Goal: Task Accomplishment & Management: Use online tool/utility

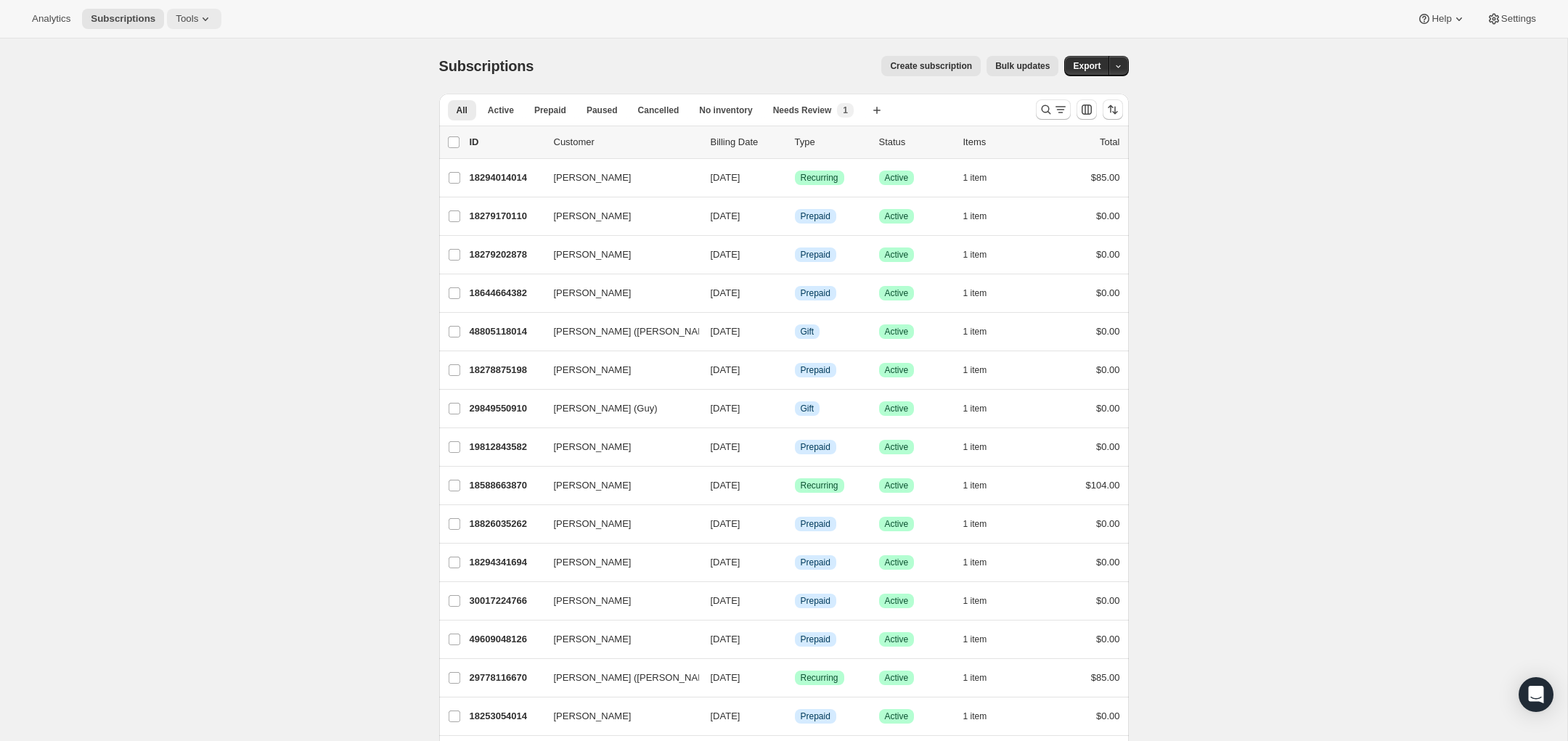
click at [195, 20] on span "Tools" at bounding box center [187, 19] width 23 height 12
click at [189, 78] on span "Add-ons" at bounding box center [205, 74] width 128 height 15
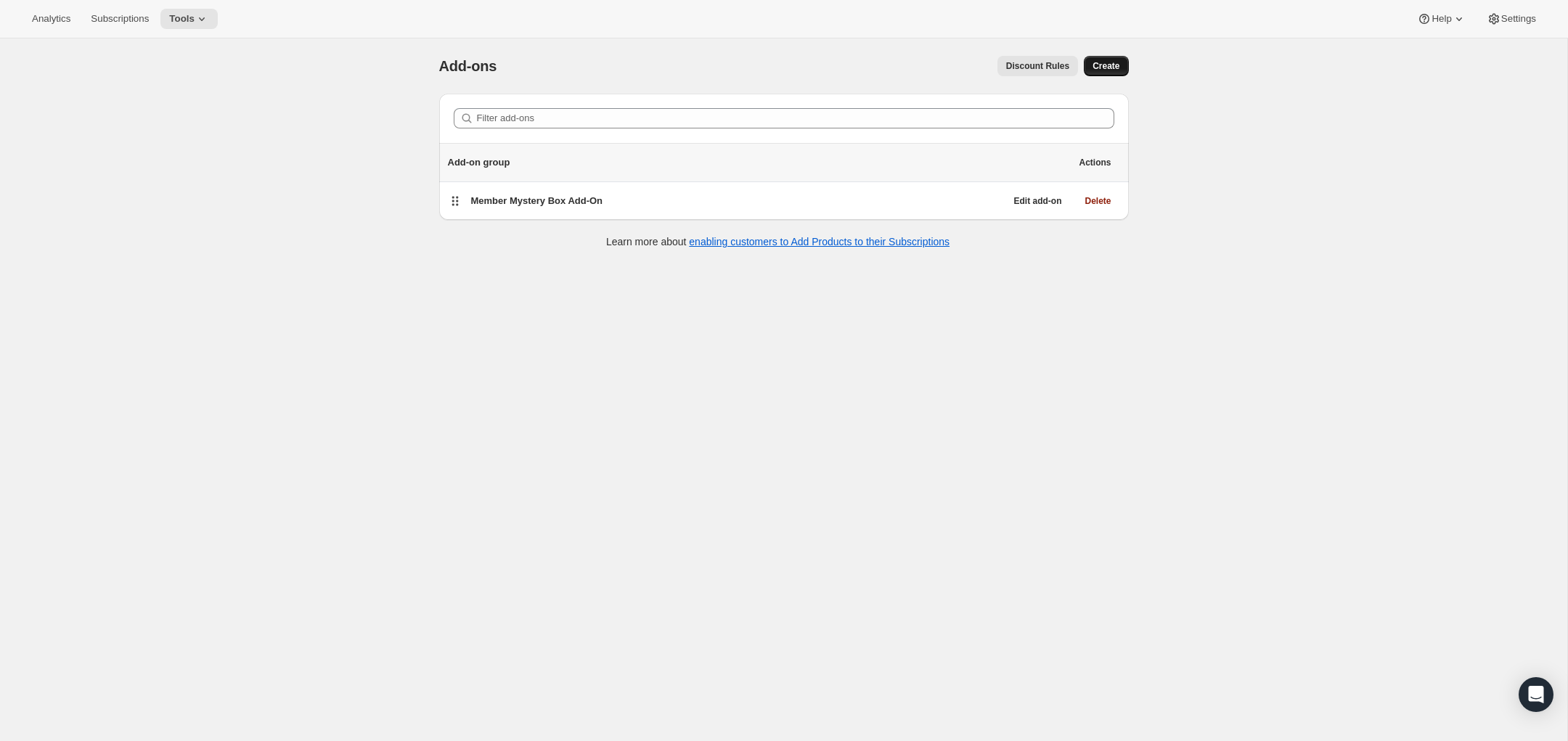
click at [1102, 66] on span "Create" at bounding box center [1106, 66] width 27 height 12
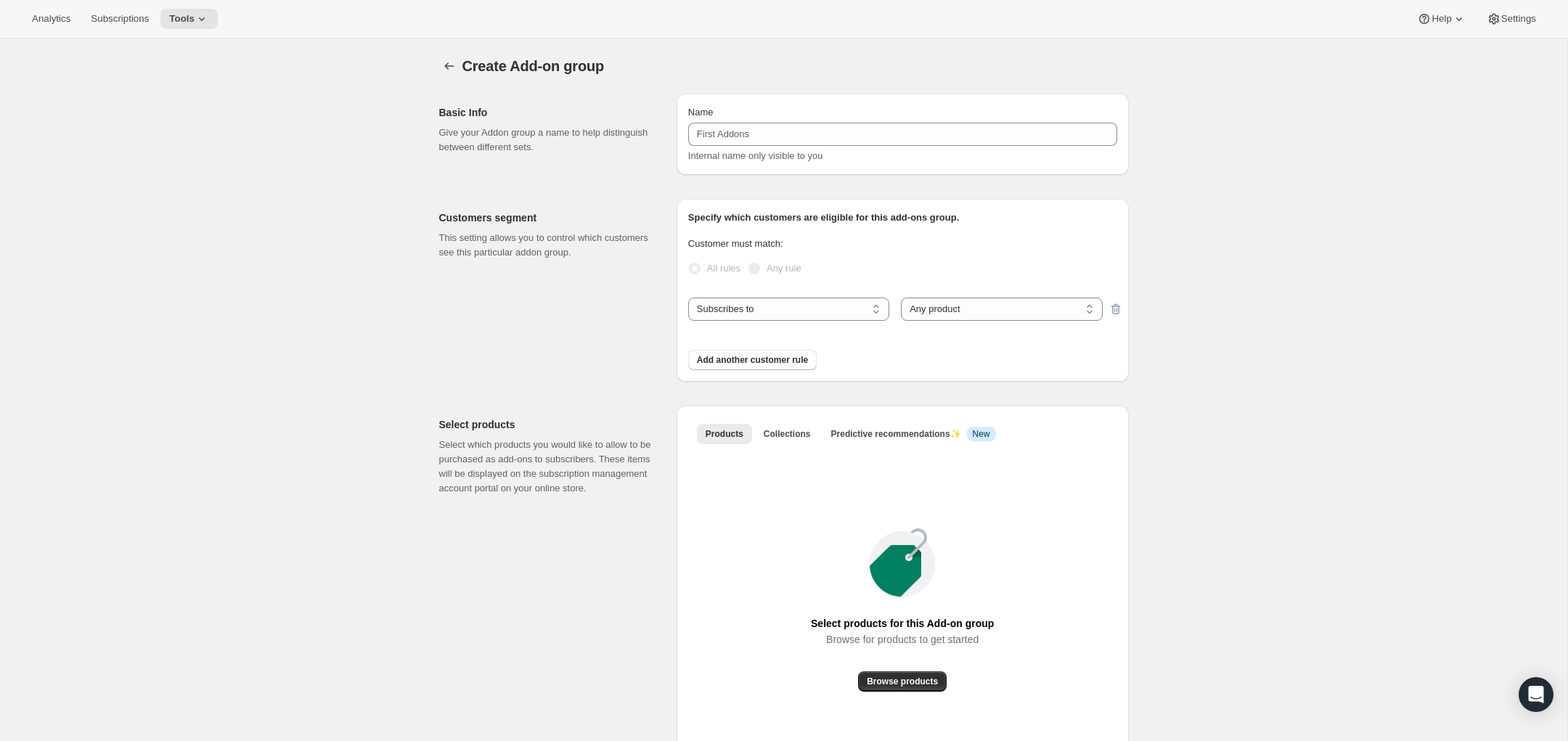
click at [878, 152] on div "Internal name only visible to you" at bounding box center [903, 156] width 429 height 15
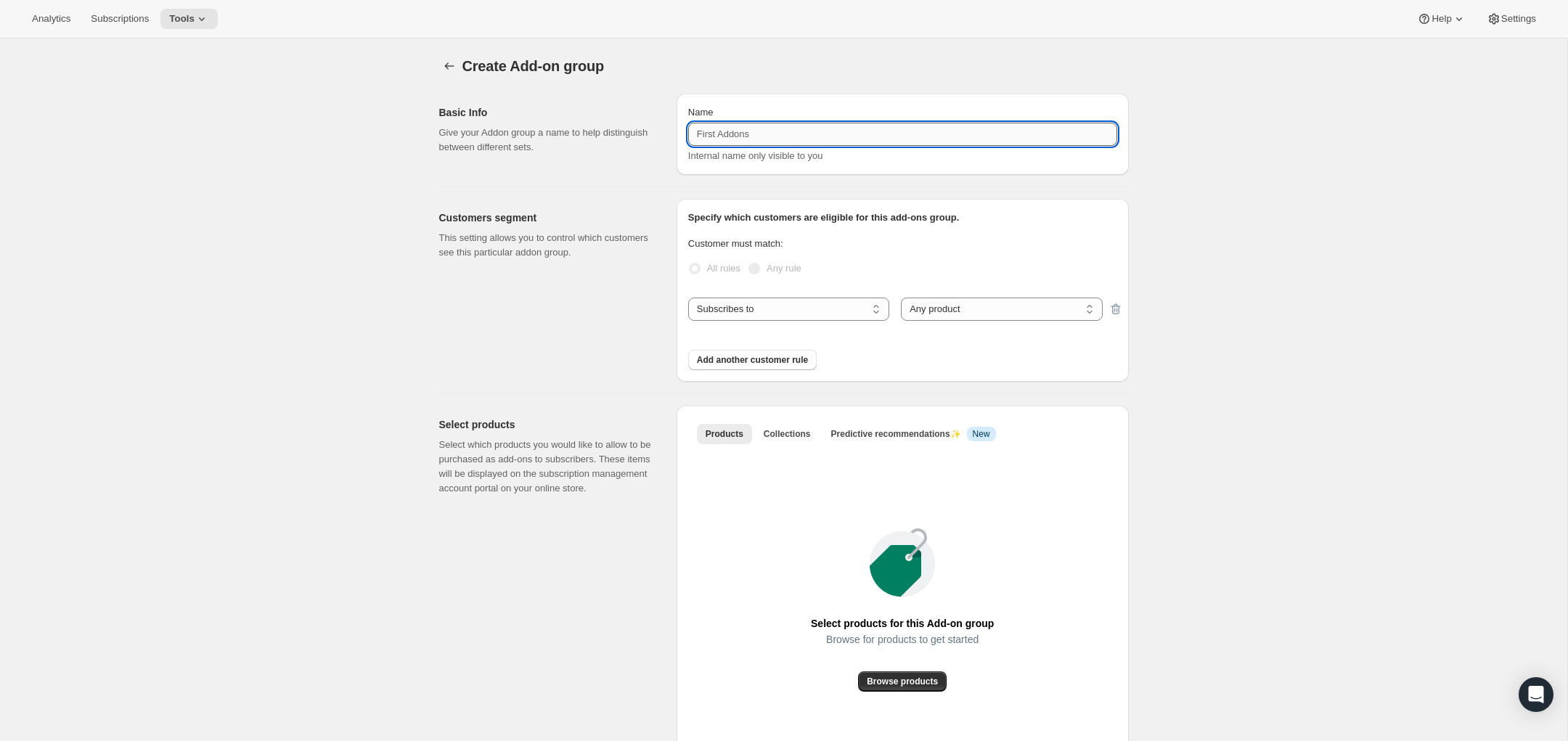
click at [871, 141] on input "Name" at bounding box center [903, 134] width 429 height 24
type input "Club Merch"
click at [743, 313] on select "Subscribes to Shipping address is Customer tags" at bounding box center [789, 310] width 201 height 24
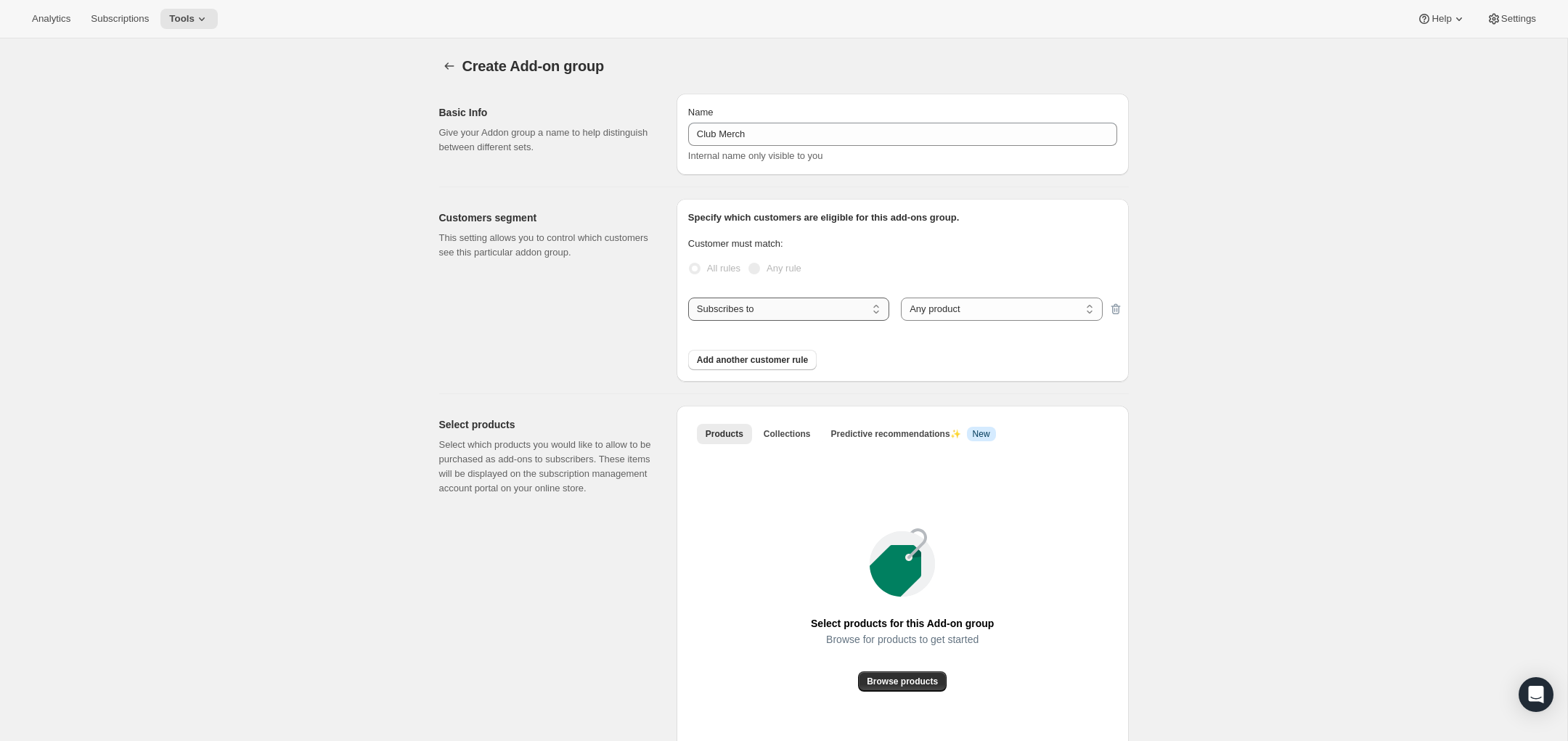
click at [689, 298] on select "Subscribes to Shipping address is Customer tags" at bounding box center [789, 310] width 201 height 24
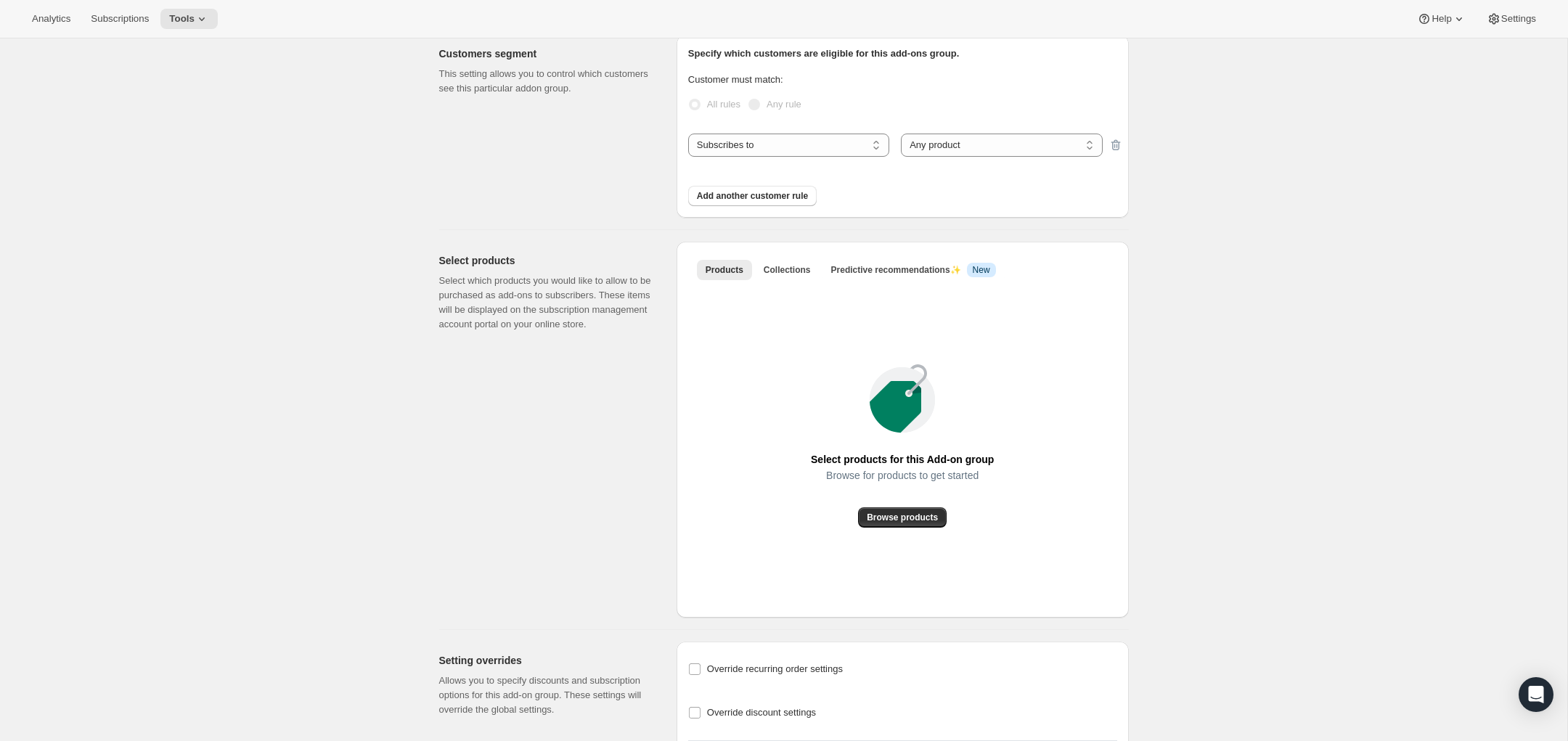
scroll to position [167, 0]
click at [788, 261] on span "Collections" at bounding box center [787, 267] width 47 height 12
click at [905, 513] on span "Add collection" at bounding box center [903, 514] width 60 height 12
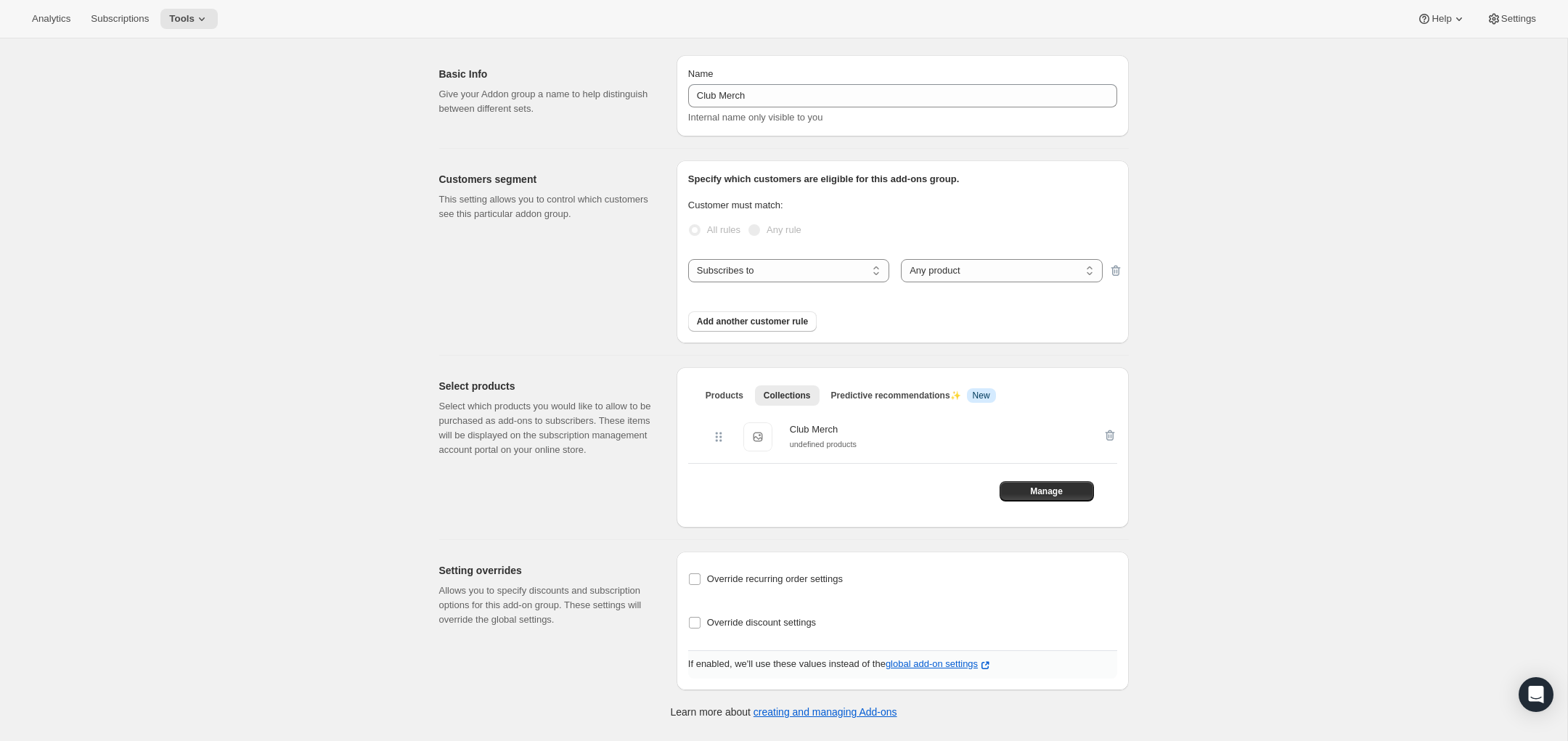
scroll to position [38, 0]
click at [694, 623] on input "Override discount settings" at bounding box center [694, 623] width 12 height 12
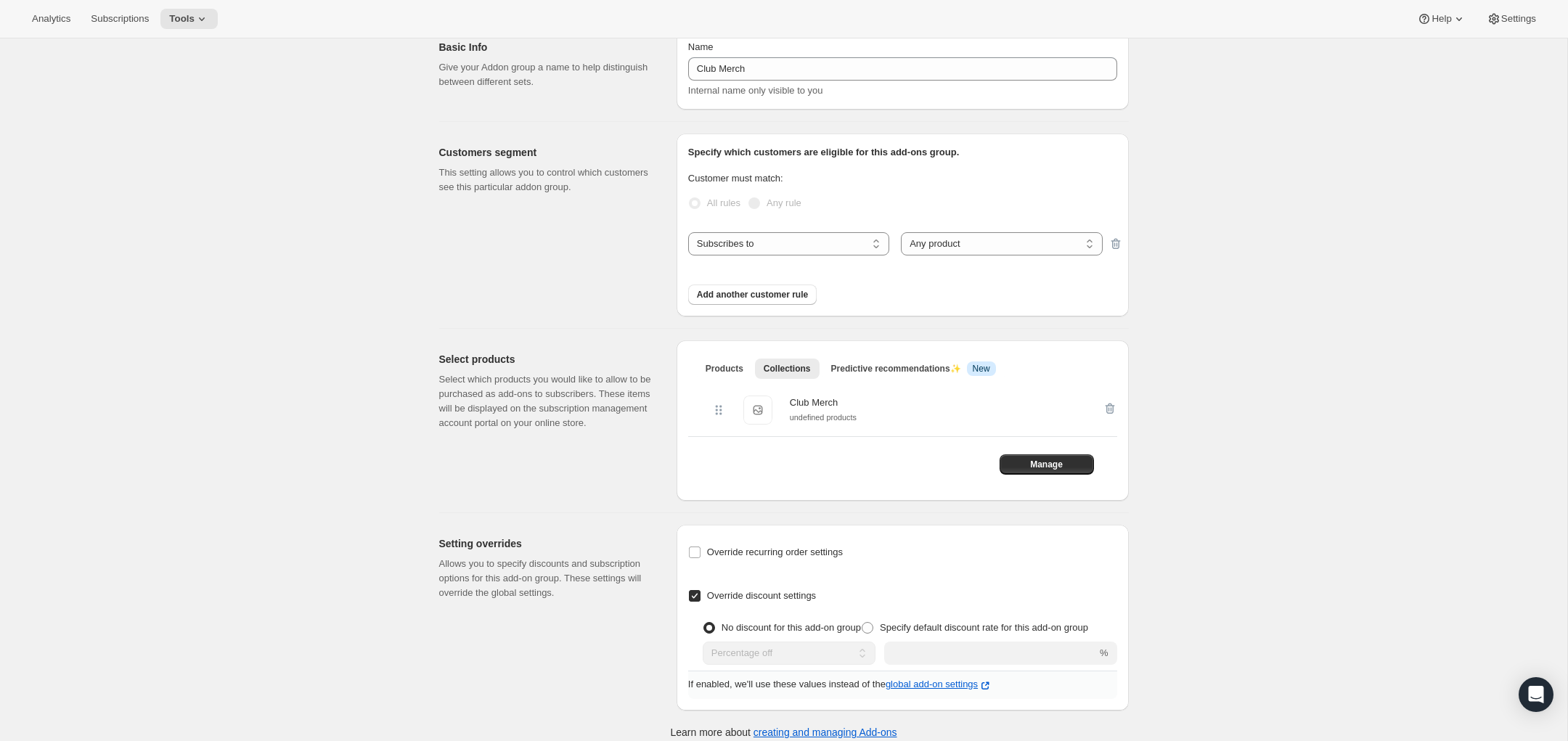
scroll to position [93, 0]
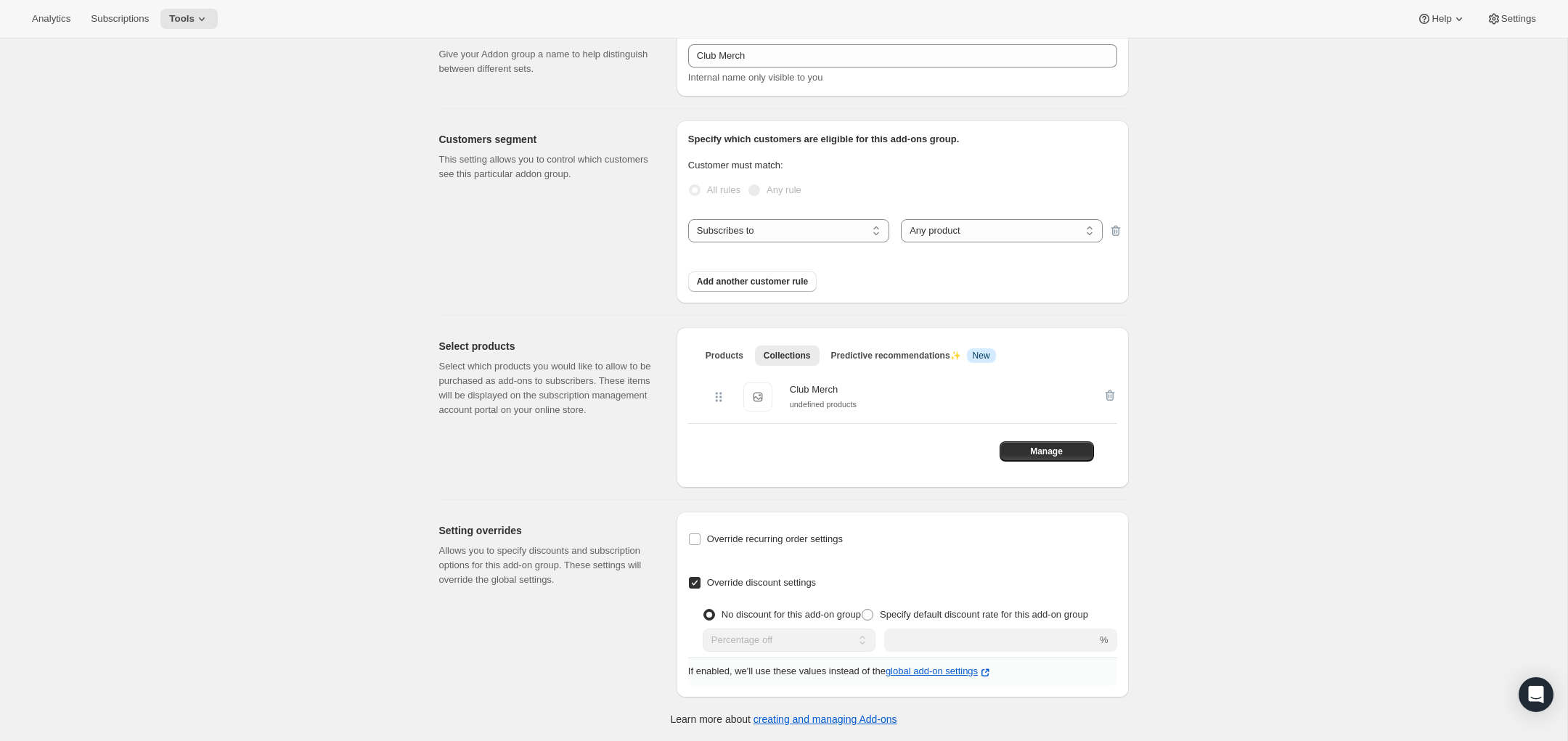
click at [697, 577] on input "Override discount settings" at bounding box center [694, 583] width 12 height 12
checkbox input "false"
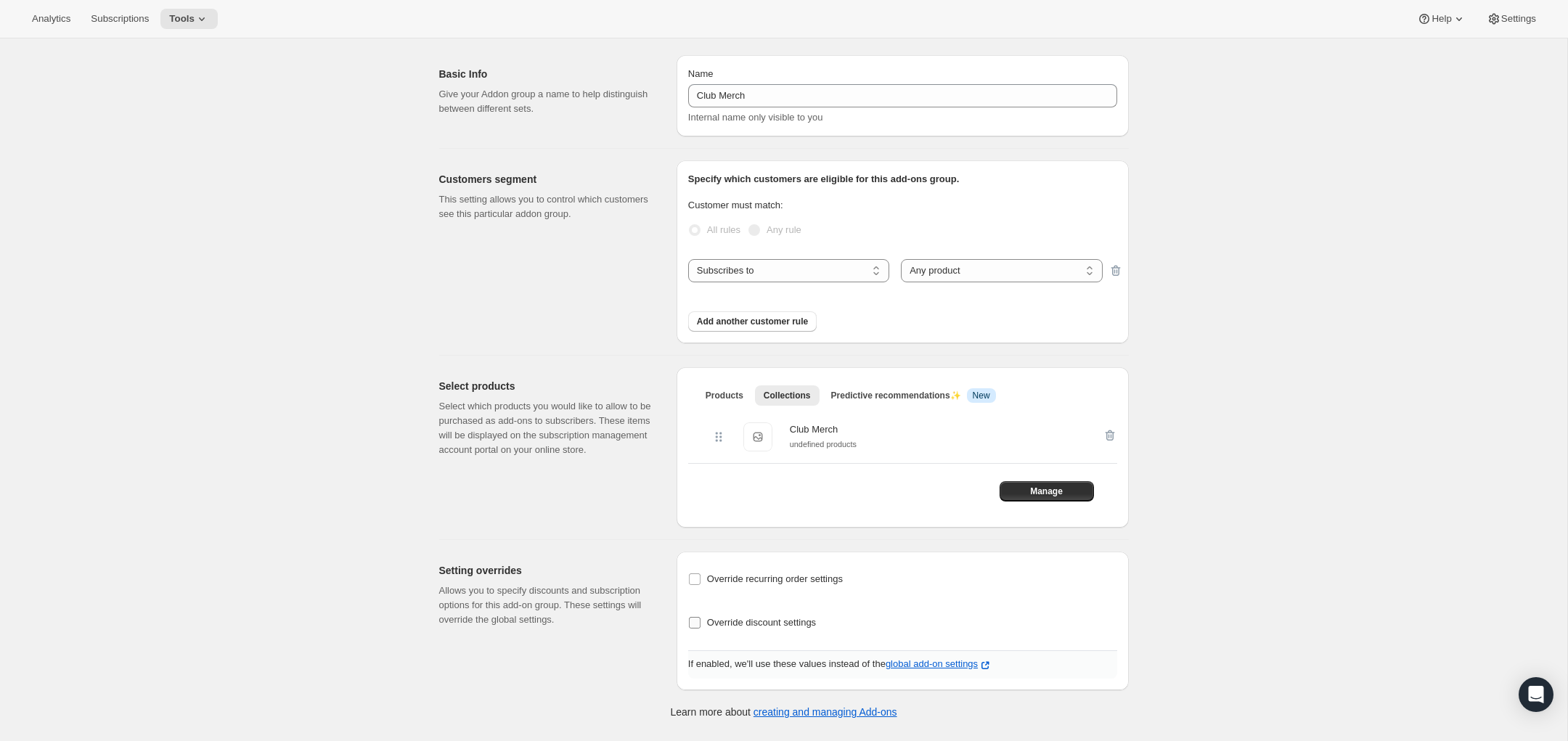
scroll to position [38, 0]
click at [773, 575] on span "Override recurring order settings" at bounding box center [775, 579] width 136 height 11
click at [700, 575] on input "Override recurring order settings" at bounding box center [694, 580] width 12 height 12
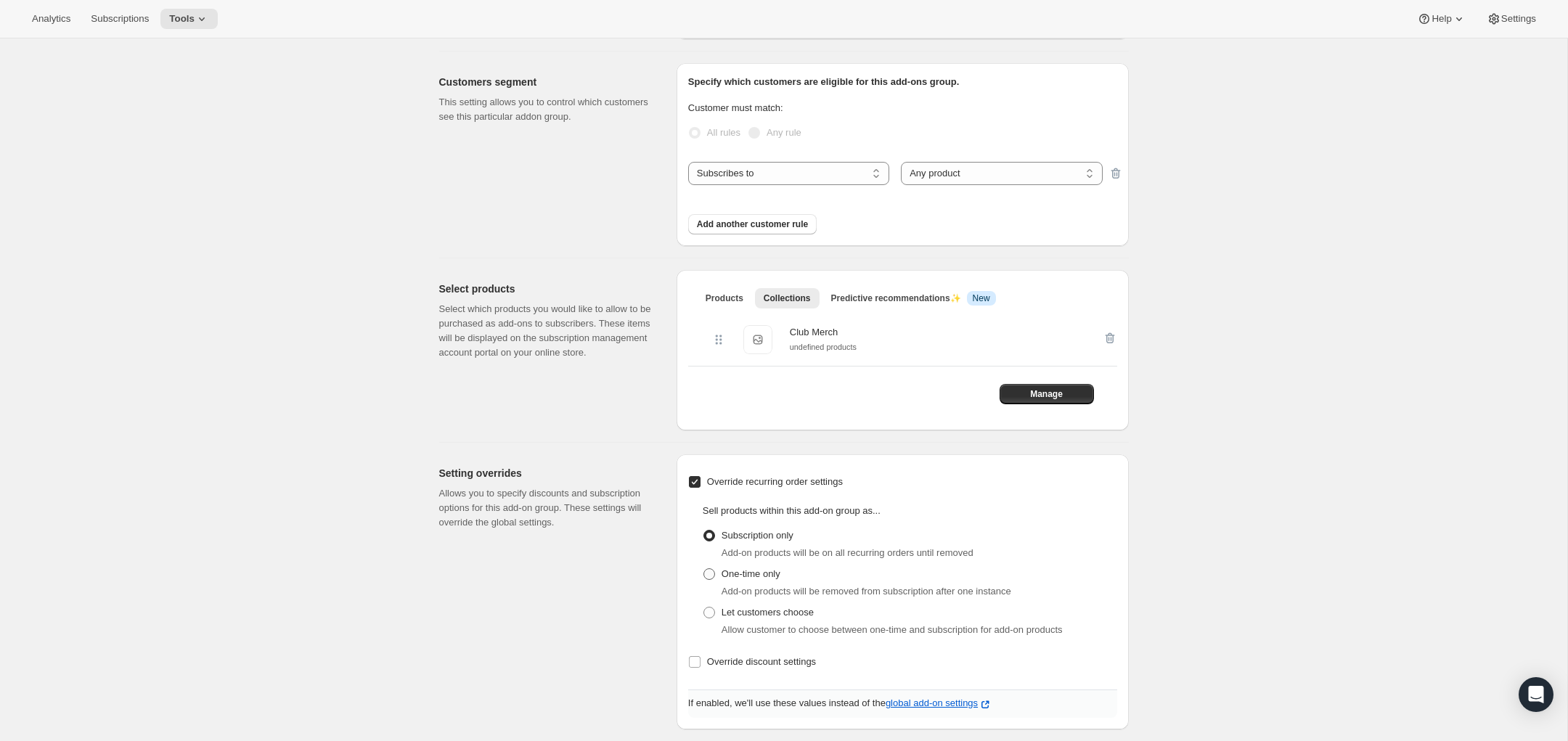
scroll to position [138, 0]
drag, startPoint x: 767, startPoint y: 574, endPoint x: 942, endPoint y: 543, distance: 177.7
click at [942, 543] on div "Sell products within this add-on group as... Subscription only Add-on products …" at bounding box center [910, 568] width 414 height 133
click at [970, 554] on span "Add-on products will be on all recurring orders until removed" at bounding box center [848, 551] width 252 height 11
click at [762, 485] on span "Override recurring order settings" at bounding box center [775, 479] width 136 height 11
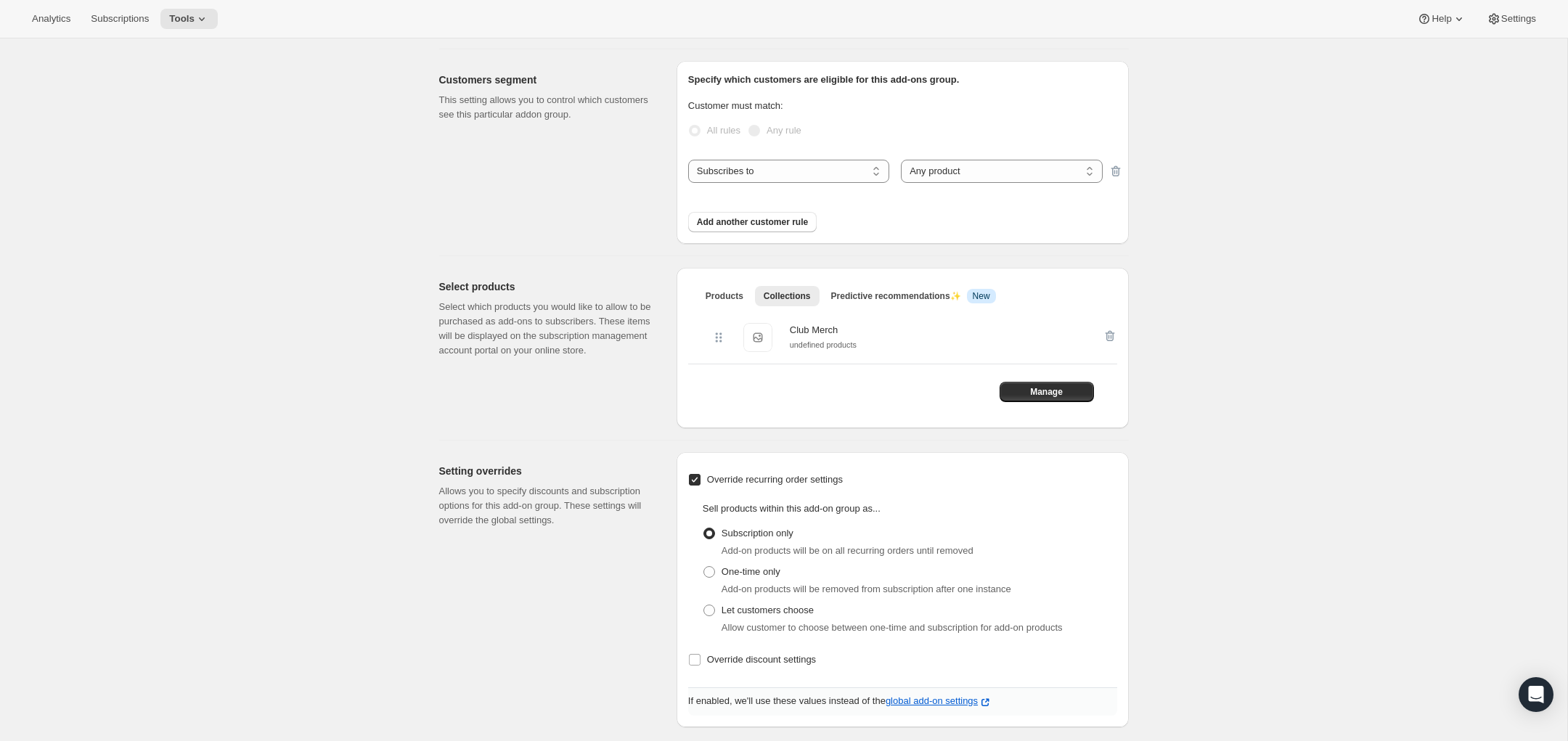
click at [700, 485] on input "Override recurring order settings" at bounding box center [694, 480] width 12 height 12
checkbox input "false"
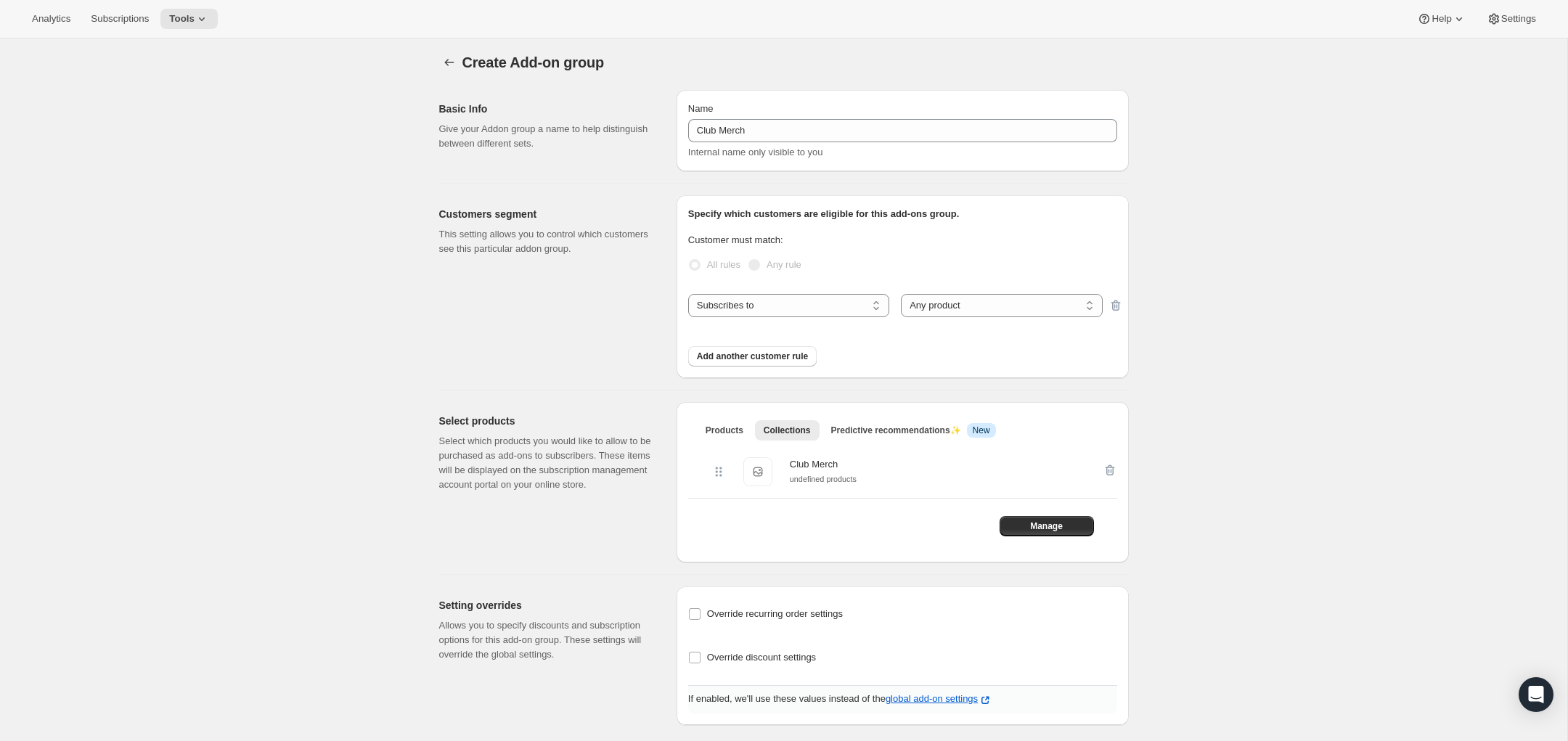
scroll to position [0, 0]
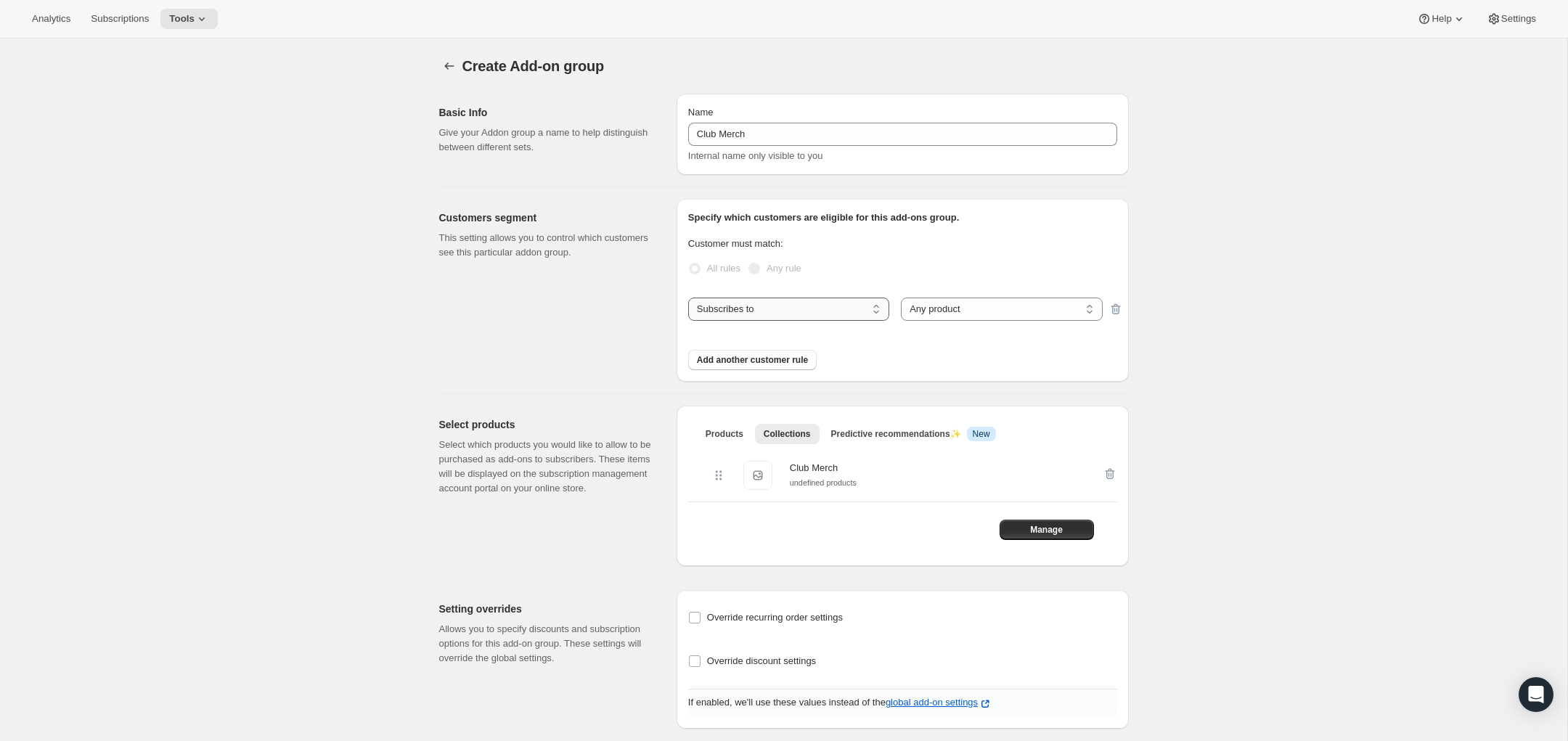
click at [823, 305] on select "Subscribes to Shipping address is Customer tags" at bounding box center [789, 310] width 201 height 24
select select "customerTags"
click at [689, 298] on select "Subscribes to Shipping address is Customer tags" at bounding box center [789, 310] width 201 height 24
select select "customerTags_some"
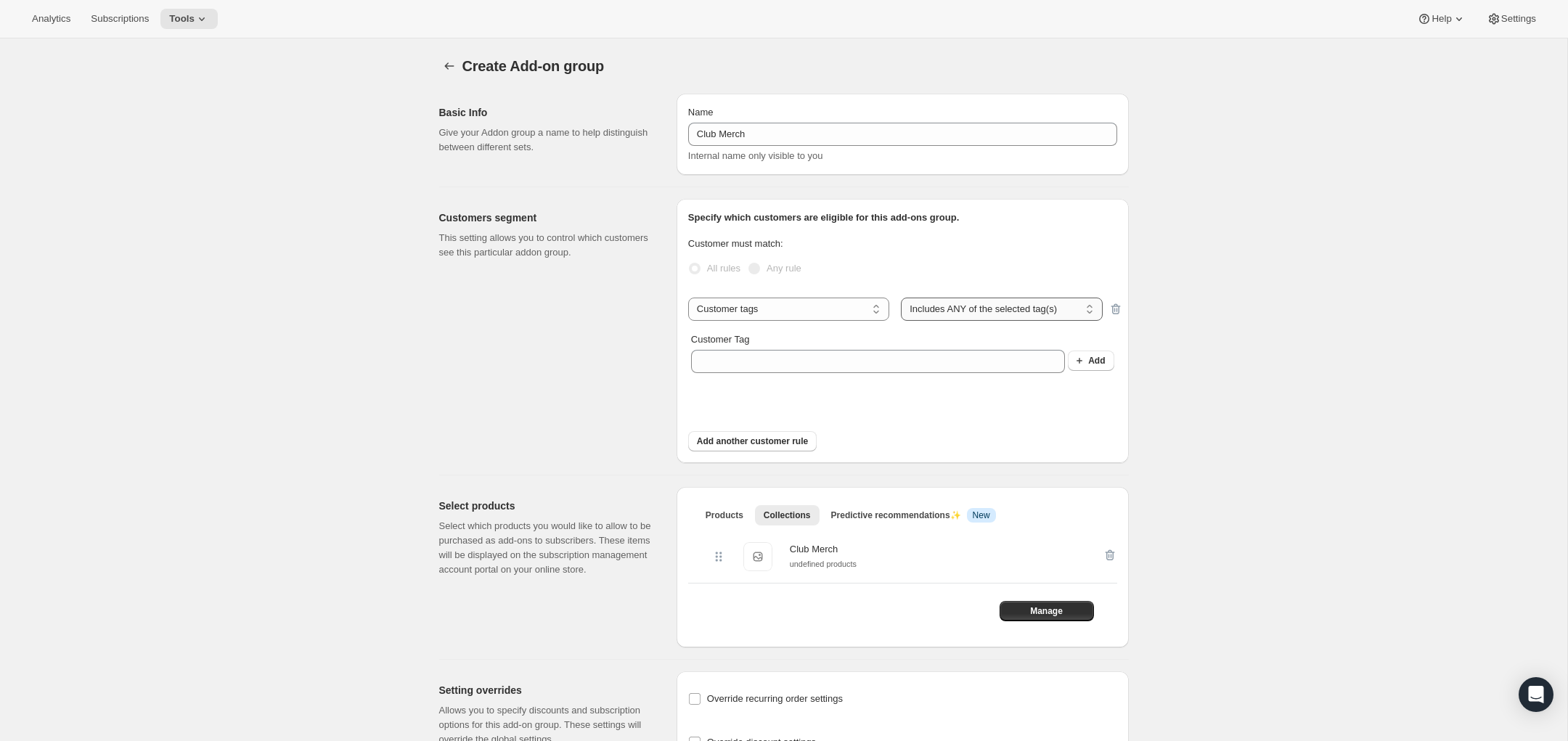
click at [983, 307] on select "Includes ANY of the selected tag(s) Includes ALL of the selected tag(s) Include…" at bounding box center [1001, 310] width 201 height 24
click at [901, 298] on select "Includes ANY of the selected tag(s) Includes ALL of the selected tag(s) Include…" at bounding box center [1001, 310] width 201 height 24
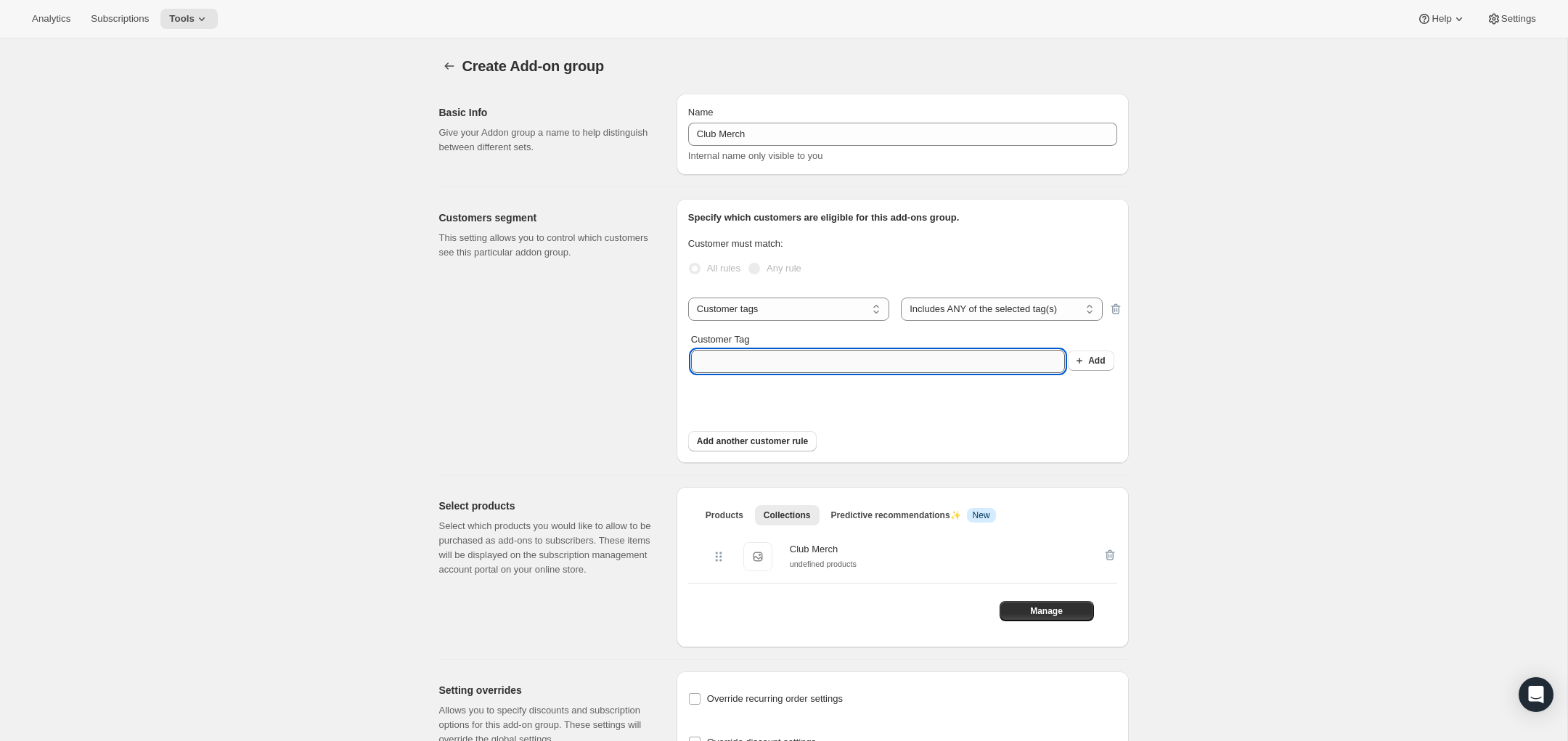
click at [789, 364] on input "Customer Tag" at bounding box center [877, 362] width 374 height 24
type input "fw:currentmember"
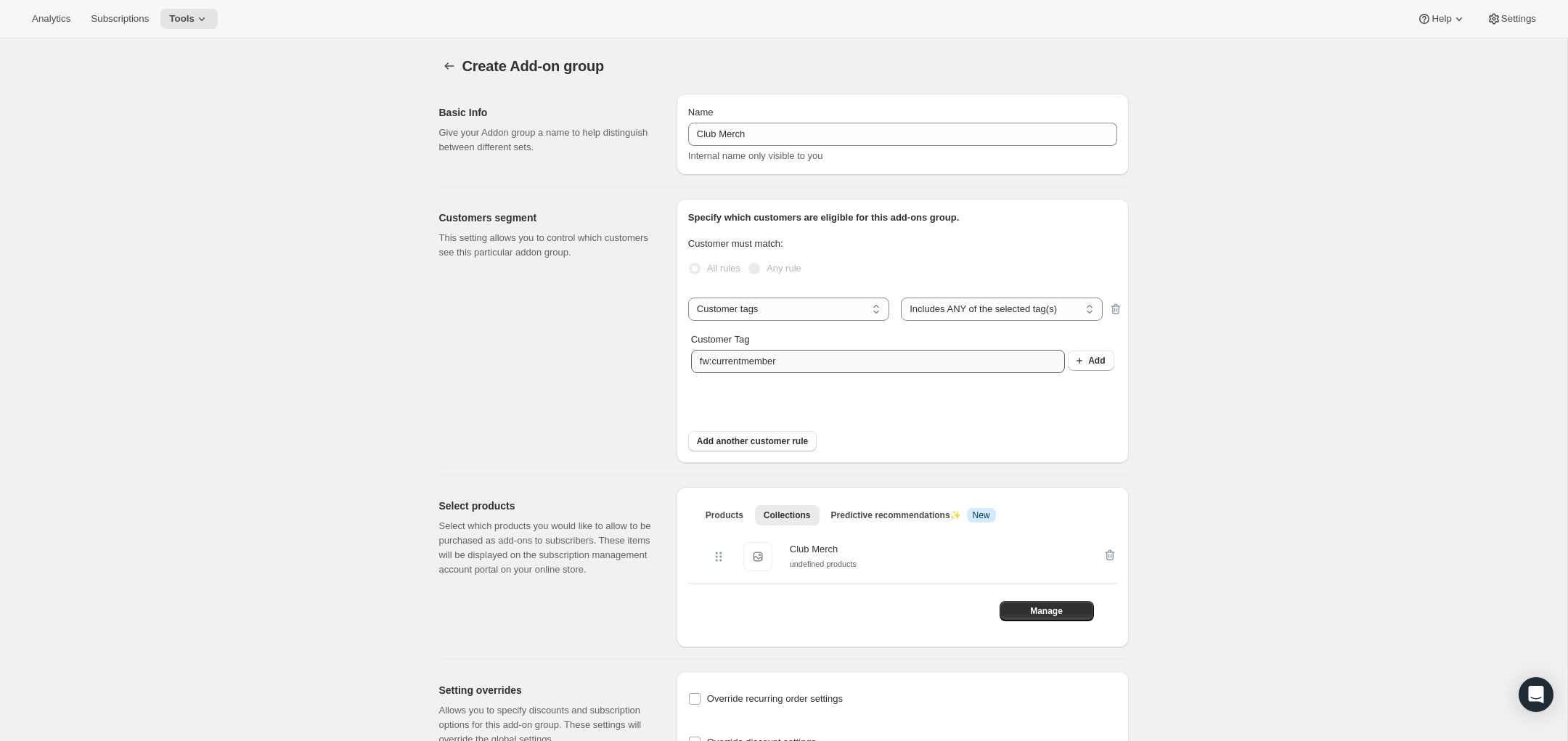
drag, startPoint x: 1095, startPoint y: 356, endPoint x: 978, endPoint y: 366, distance: 117.4
click at [1093, 356] on span "Add" at bounding box center [1096, 361] width 17 height 12
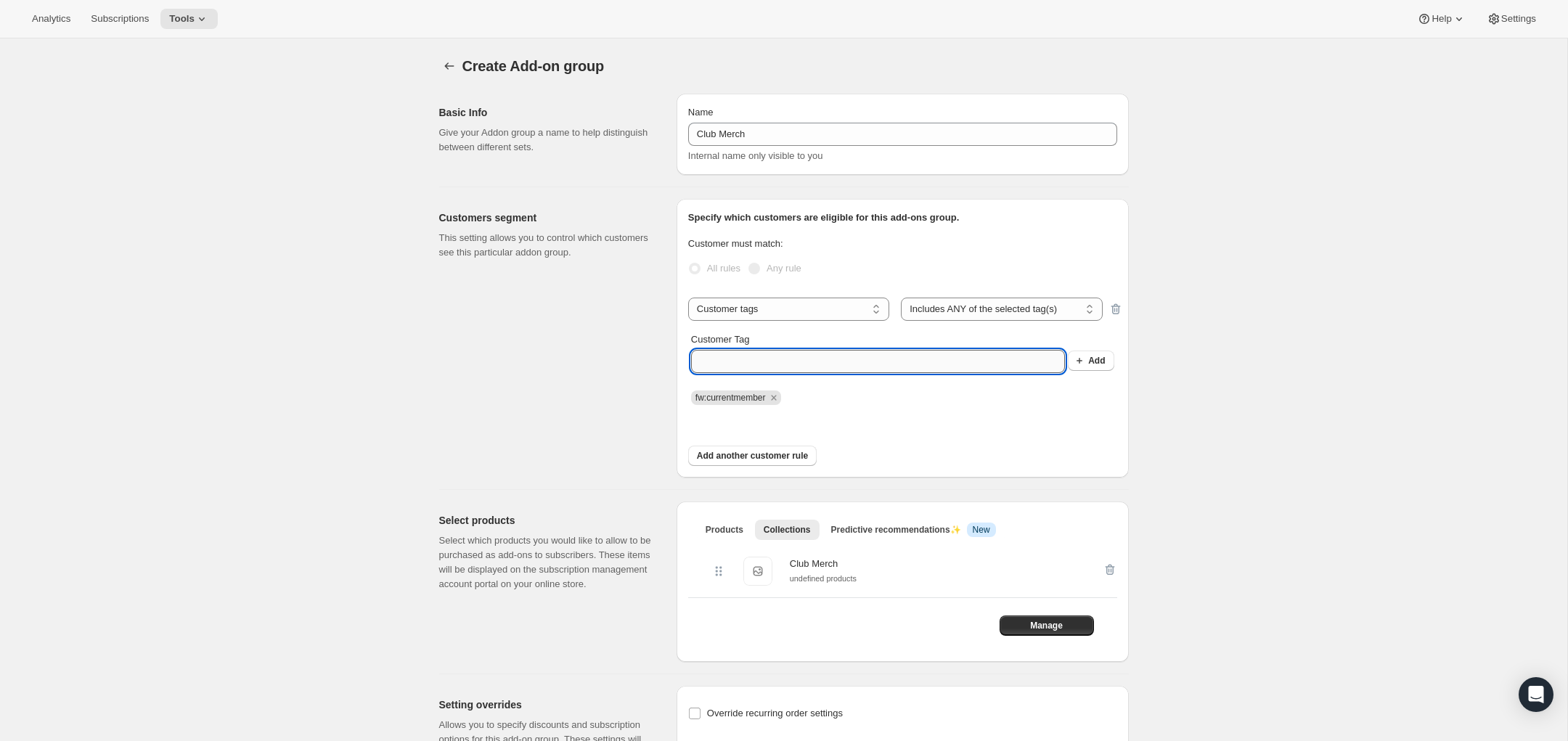
click at [878, 367] on input "Customer Tag" at bounding box center [877, 362] width 374 height 24
type input "fw:member25"
click at [1092, 354] on button "Add" at bounding box center [1091, 361] width 46 height 21
click at [864, 369] on input "Customer Tag" at bounding box center [877, 362] width 374 height 24
type input "fw:member26"
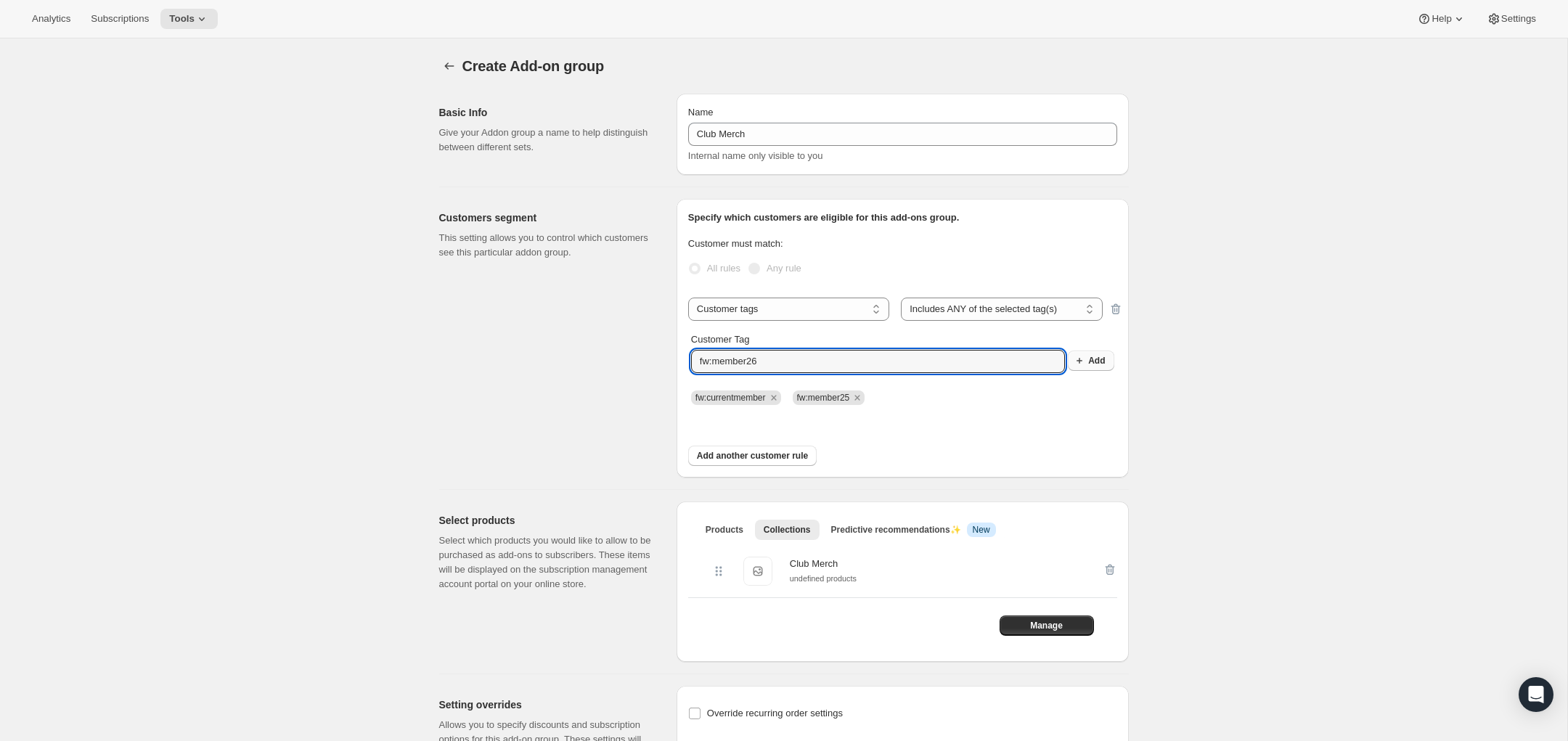
click at [1088, 360] on span "Add" at bounding box center [1096, 361] width 17 height 12
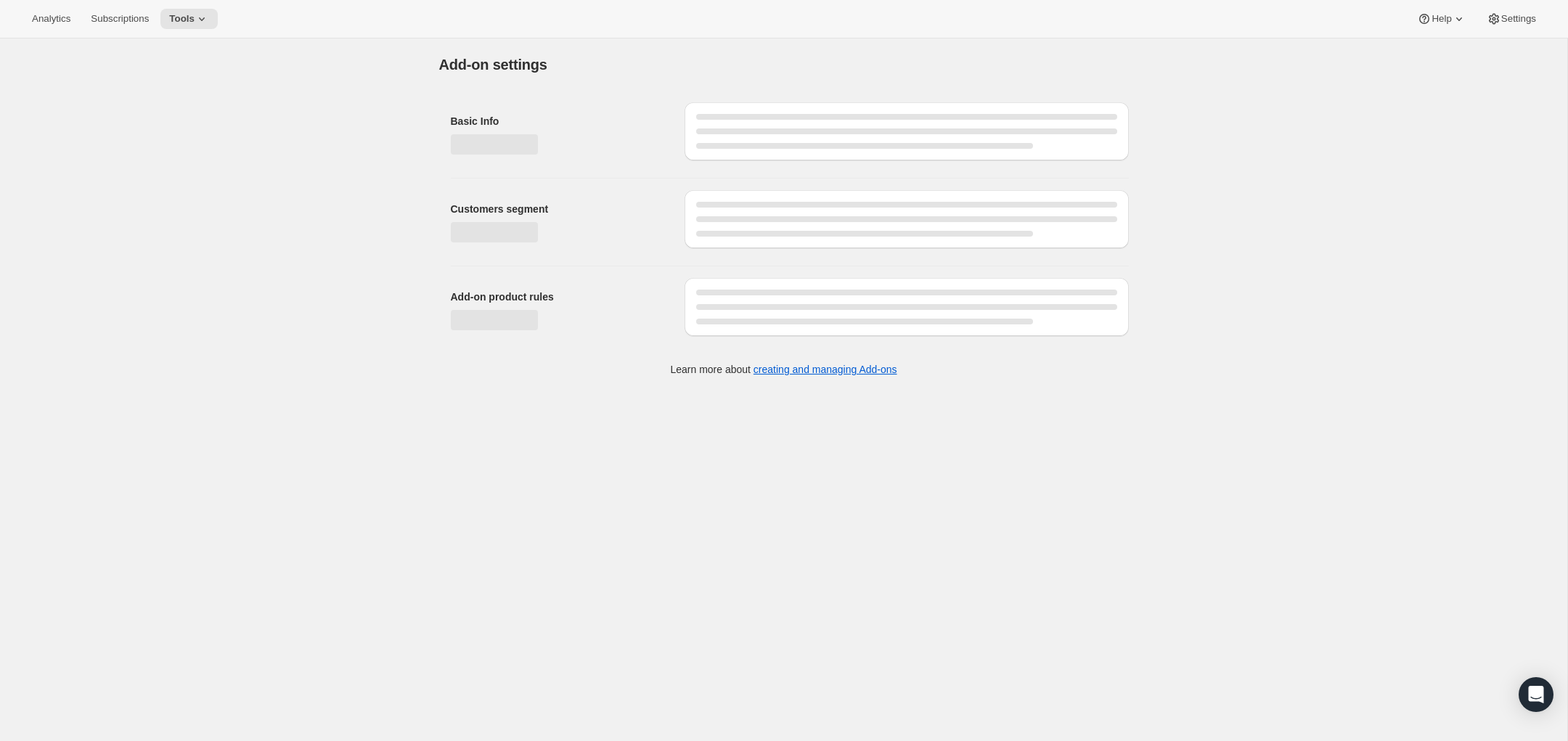
select select "customerTags"
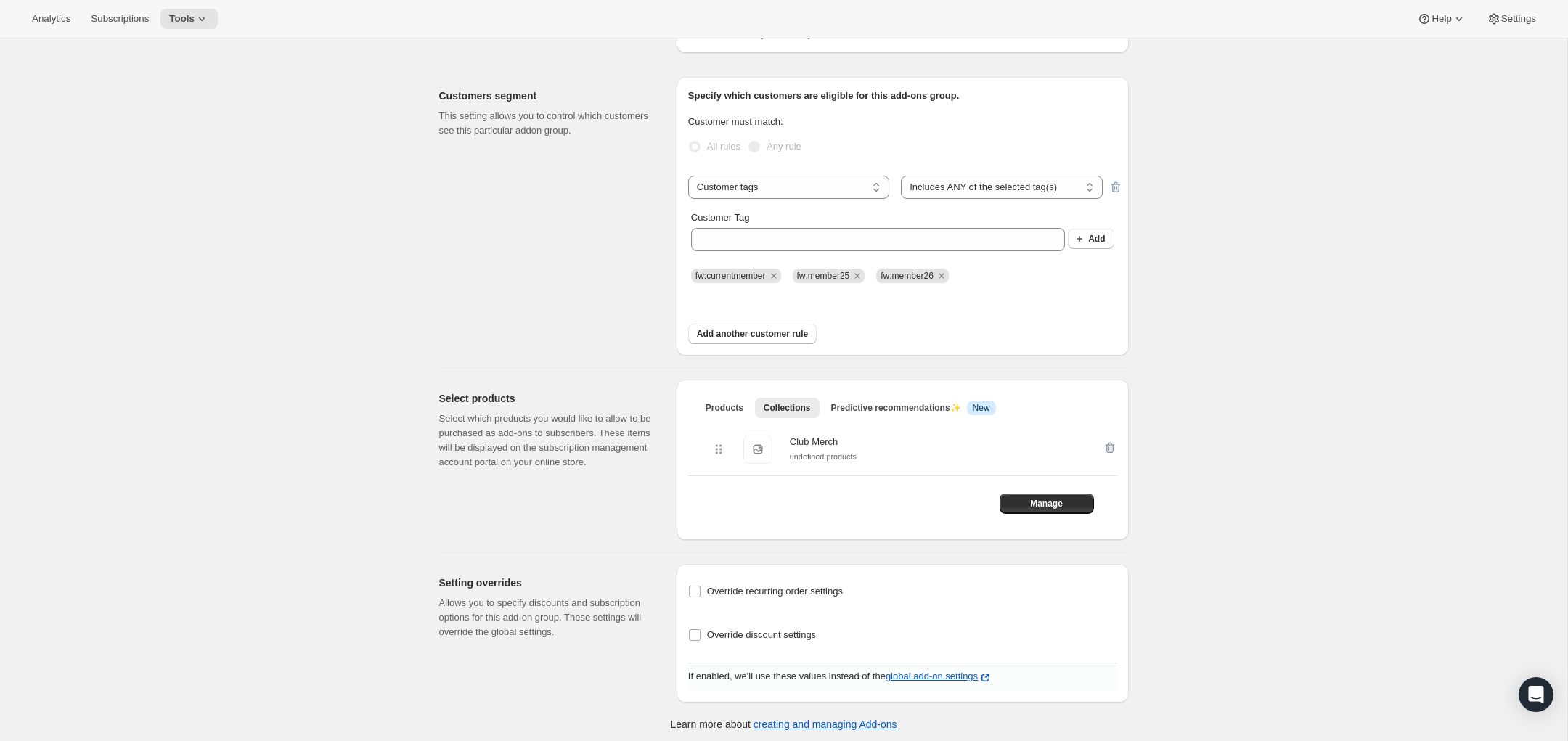
scroll to position [128, 0]
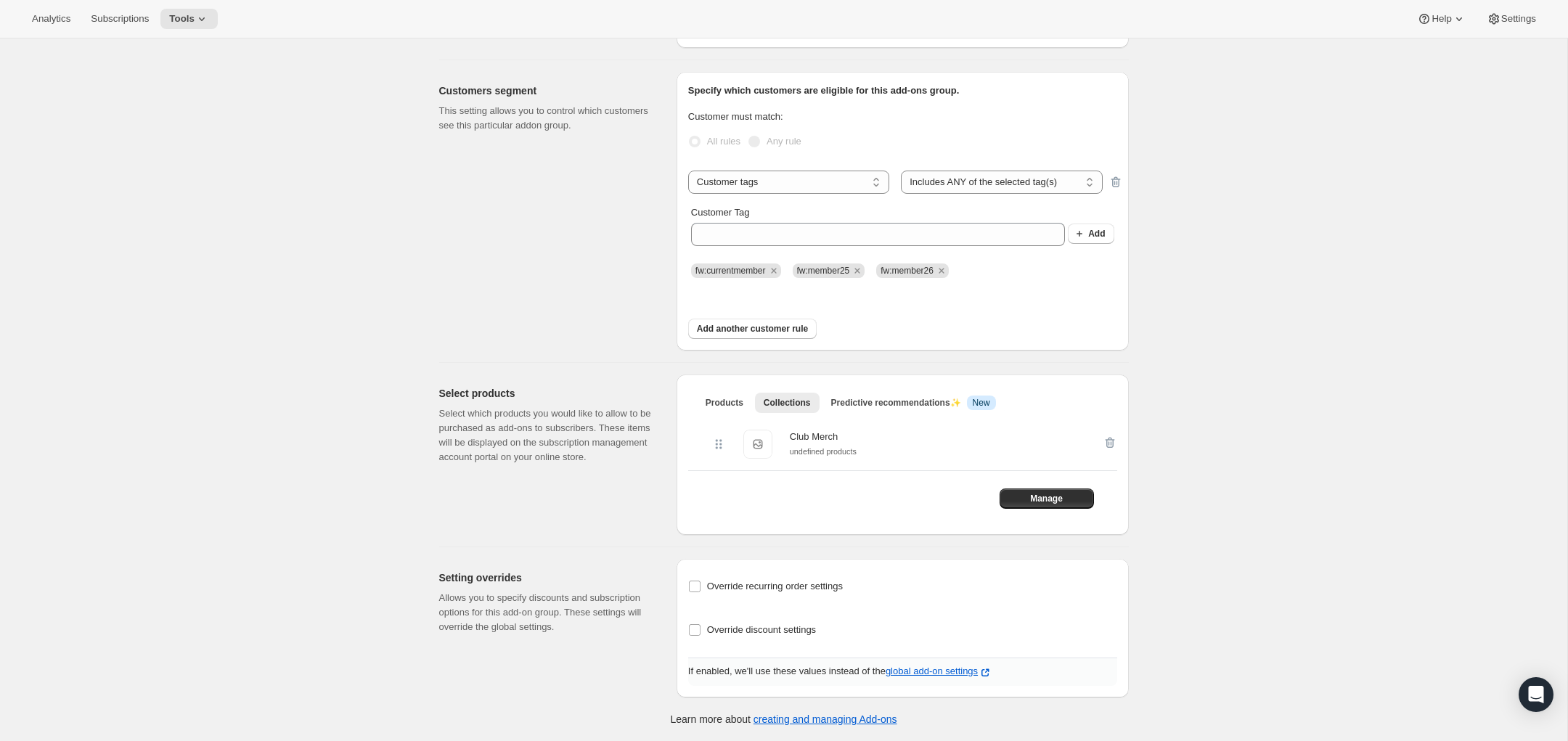
click at [748, 156] on div "Customer must match: All rules Any rule" at bounding box center [903, 134] width 429 height 49
click at [798, 181] on select "Subscribes to Shipping address is Customer tags" at bounding box center [789, 182] width 201 height 24
